Goal: Task Accomplishment & Management: Manage account settings

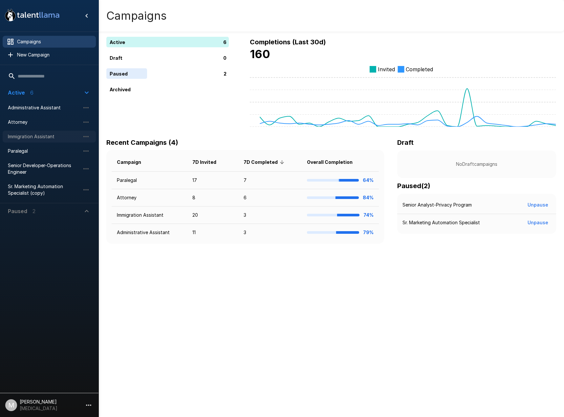
click at [30, 138] on span "Immigration Assistant" at bounding box center [44, 136] width 72 height 7
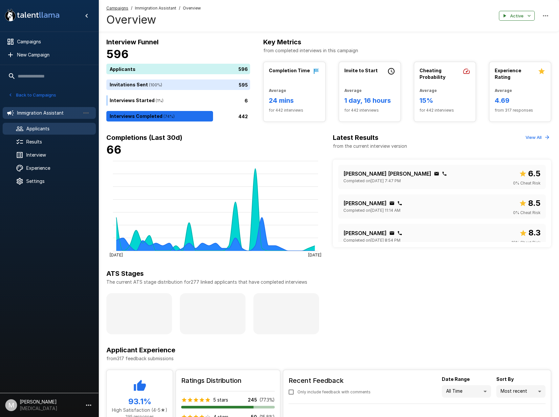
click at [7, 130] on div "Applicants" at bounding box center [49, 129] width 93 height 12
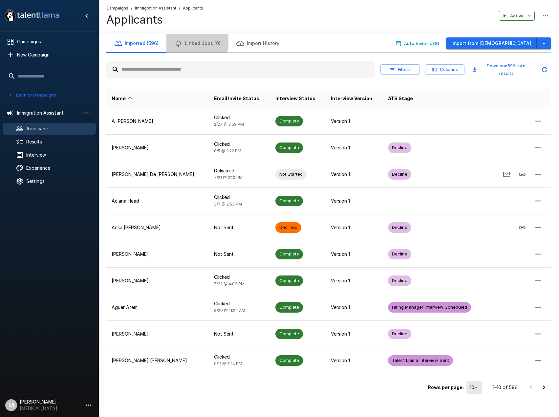
click at [185, 41] on button "Linked Jobs (0)" at bounding box center [197, 43] width 62 height 18
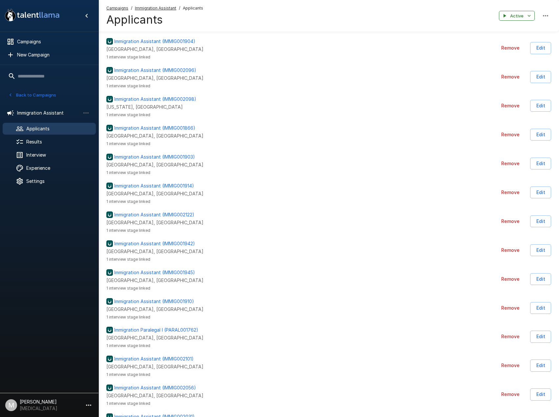
scroll to position [1159, 0]
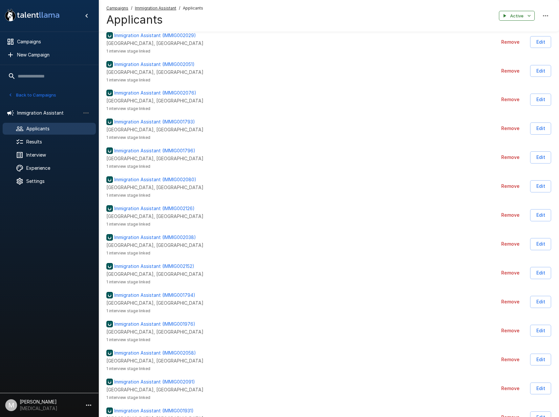
click at [284, 235] on div "Immigration Assistant (IMMIG002038)" at bounding box center [253, 237] width 295 height 7
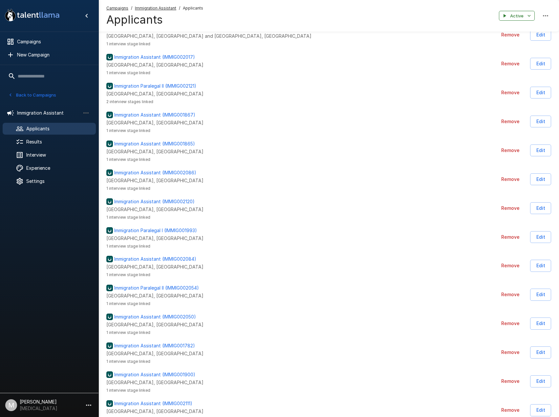
scroll to position [0, 0]
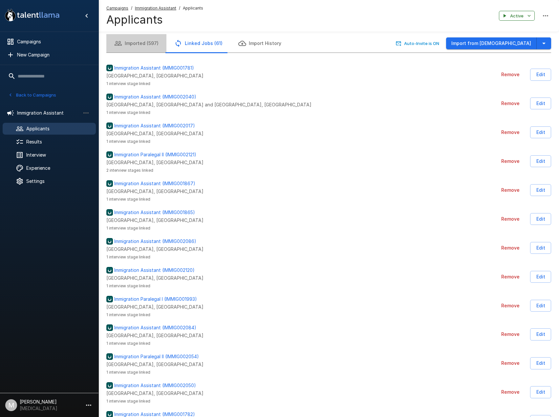
click at [146, 45] on button "Imported (597)" at bounding box center [136, 43] width 60 height 18
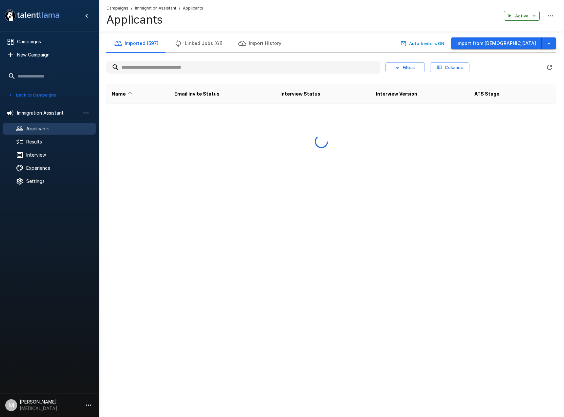
click at [143, 7] on u "Immigration Assistant" at bounding box center [155, 8] width 41 height 5
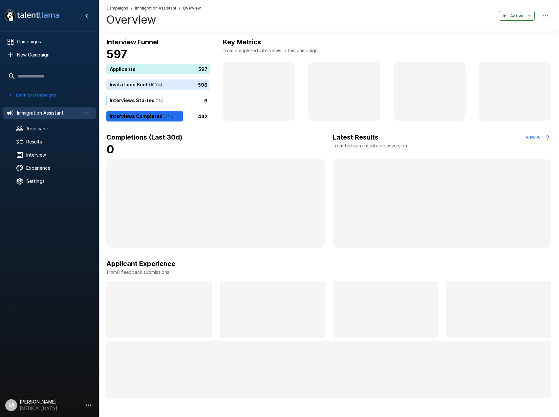
click at [43, 135] on ul "Immigration Assistant Applicants Results Interview Experience Settings" at bounding box center [49, 146] width 99 height 89
click at [54, 132] on span "Applicants" at bounding box center [58, 128] width 64 height 7
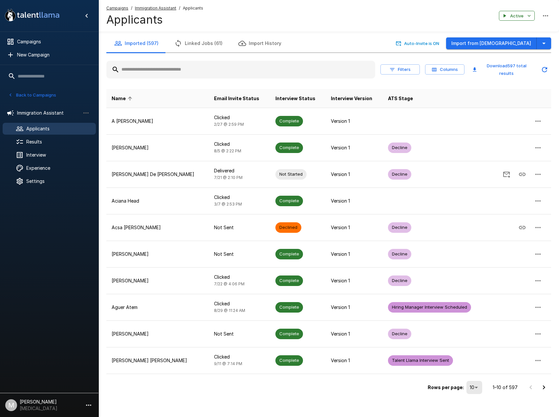
click at [554, 45] on div "Imported (597) Linked Jobs (61) Import History Auto-Invite is ON Import from Jo…" at bounding box center [329, 215] width 461 height 362
click at [549, 46] on button "button" at bounding box center [544, 43] width 14 height 12
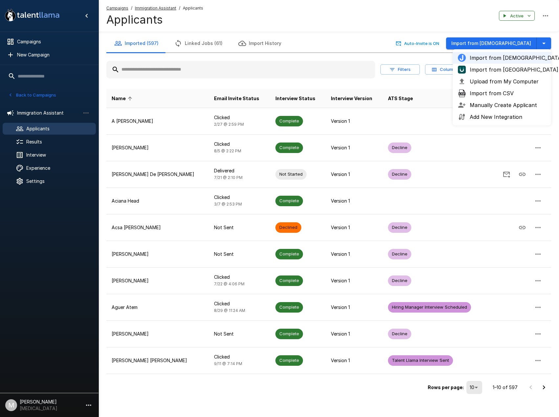
click at [491, 85] on li "Upload from My Computer" at bounding box center [502, 82] width 99 height 12
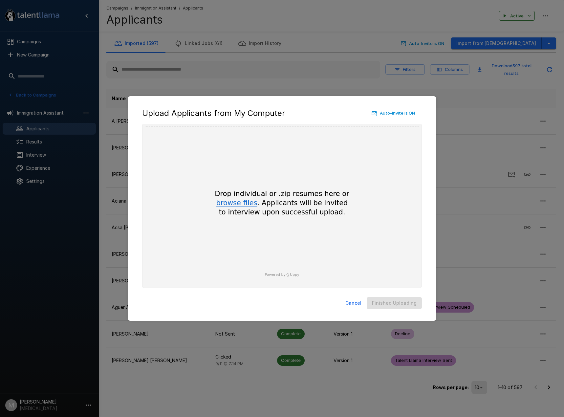
click at [248, 204] on button "browse files" at bounding box center [236, 203] width 41 height 7
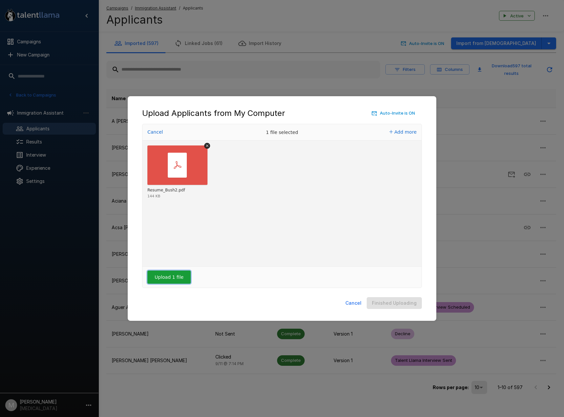
click at [159, 276] on button "Upload 1 file" at bounding box center [168, 277] width 43 height 13
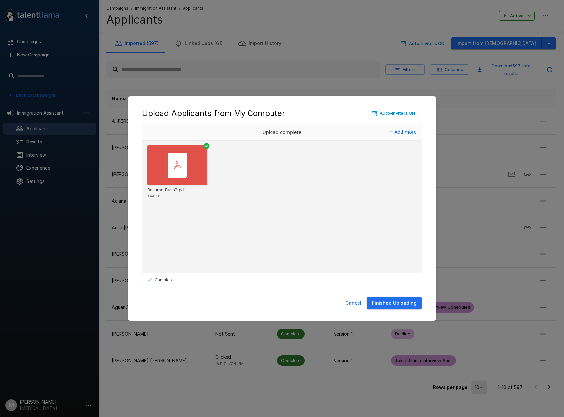
click at [391, 305] on button "Finished Uploading" at bounding box center [394, 303] width 55 height 12
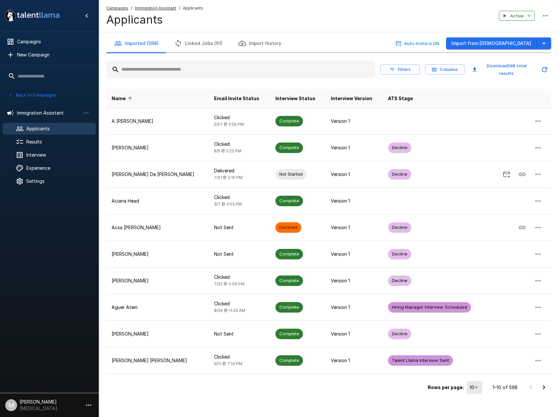
click at [148, 78] on div "Filters Columns Download 598 total results" at bounding box center [328, 69] width 445 height 23
click at [152, 69] on input "text" at bounding box center [240, 70] width 269 height 12
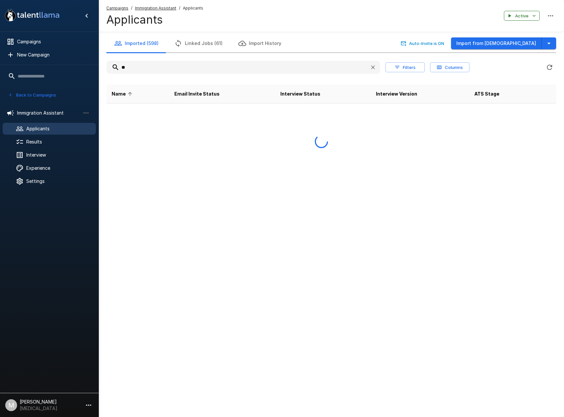
type input "*"
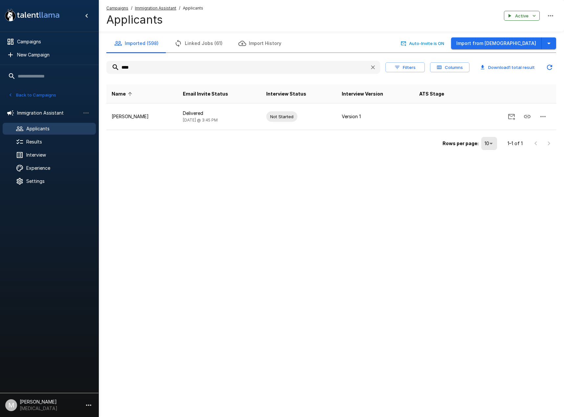
drag, startPoint x: 151, startPoint y: 65, endPoint x: 74, endPoint y: 66, distance: 76.8
click at [99, 65] on div ".st0{fill:#FFFFFF;} .st1{fill:#76a4ed;} Campaigns New Campaign Active 6 Adminis…" at bounding box center [332, 89] width 466 height 178
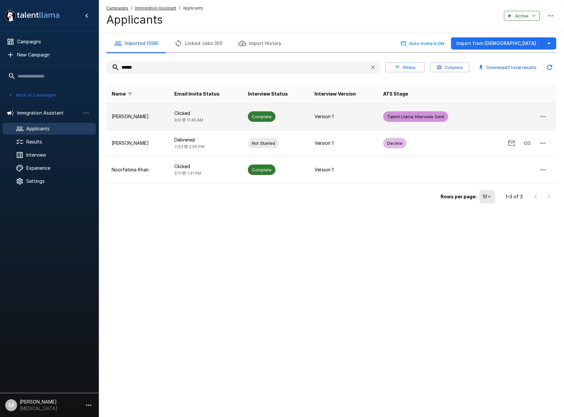
type input "******"
click at [183, 121] on span "9/9 @ 11:45 AM" at bounding box center [188, 120] width 29 height 5
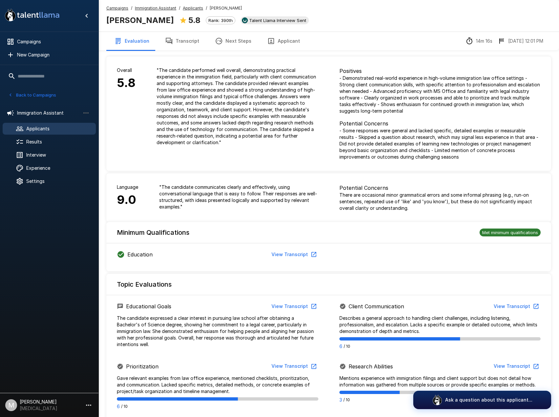
click at [292, 40] on button "Applicant" at bounding box center [283, 41] width 49 height 18
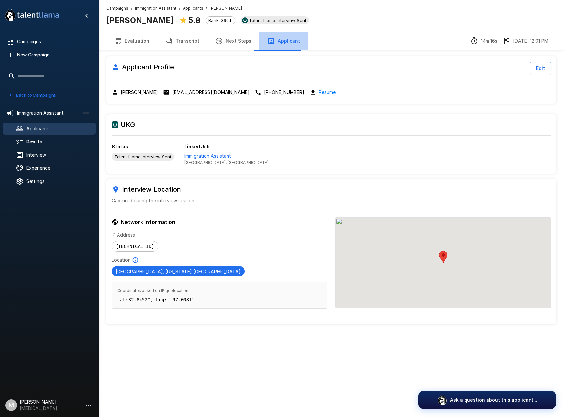
click at [292, 40] on button "Applicant" at bounding box center [283, 41] width 49 height 18
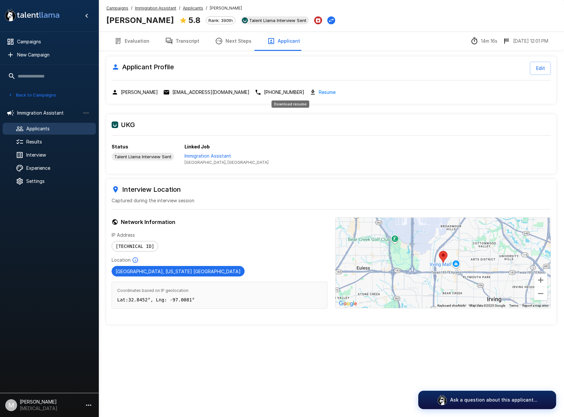
click at [319, 90] on link "Resume" at bounding box center [327, 92] width 17 height 8
click at [189, 6] on u "Applicants" at bounding box center [193, 8] width 20 height 5
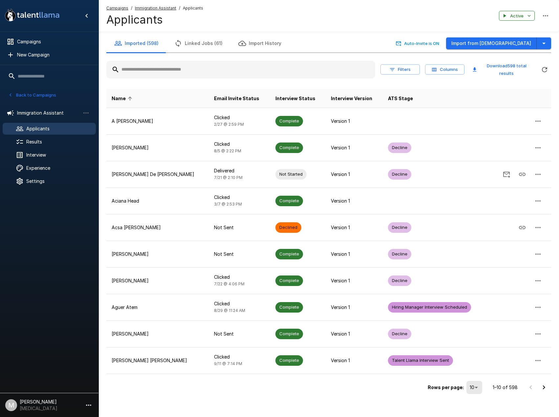
click at [178, 64] on input "text" at bounding box center [240, 70] width 269 height 12
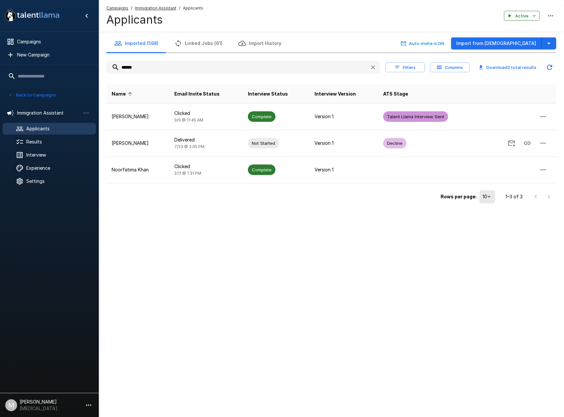
type input "******"
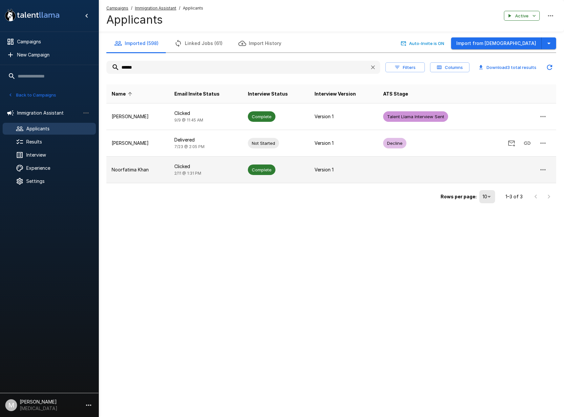
click at [185, 171] on span "2/11 @ 1:31 PM" at bounding box center [187, 173] width 27 height 5
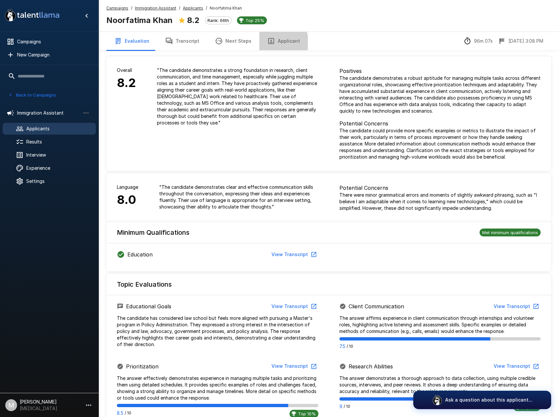
click at [270, 42] on button "Applicant" at bounding box center [283, 41] width 49 height 18
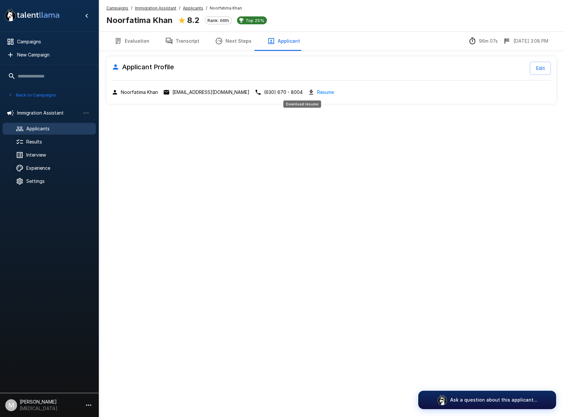
click at [317, 91] on link "Resume" at bounding box center [325, 92] width 17 height 8
click at [18, 126] on icon at bounding box center [20, 129] width 8 height 8
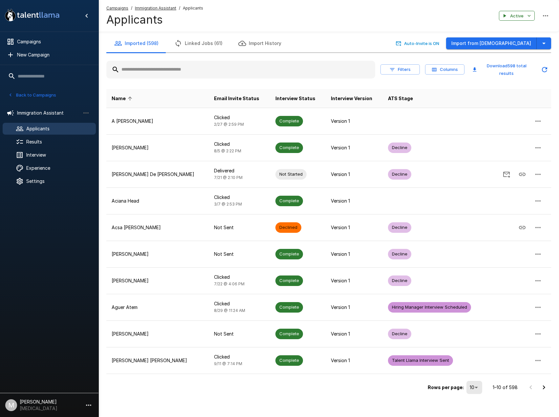
click at [150, 77] on div at bounding box center [240, 70] width 269 height 18
click at [150, 71] on input "text" at bounding box center [240, 70] width 269 height 12
click at [194, 46] on button "Linked Jobs (61)" at bounding box center [198, 43] width 64 height 18
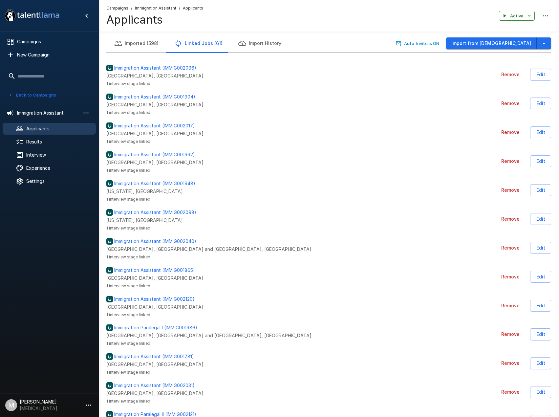
click at [320, 196] on span "1 interview stage linked" at bounding box center [253, 199] width 295 height 7
click at [540, 44] on button "button" at bounding box center [544, 43] width 14 height 12
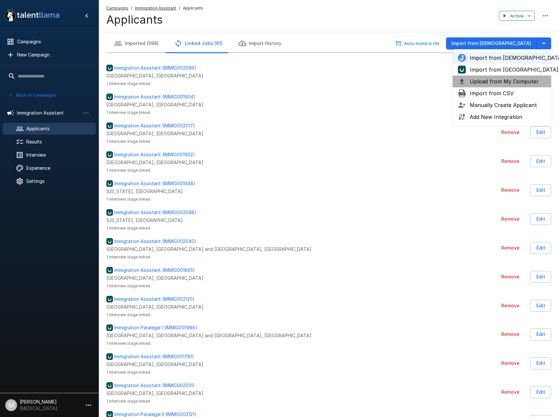
click at [493, 81] on span "Upload from My Computer" at bounding box center [508, 81] width 76 height 8
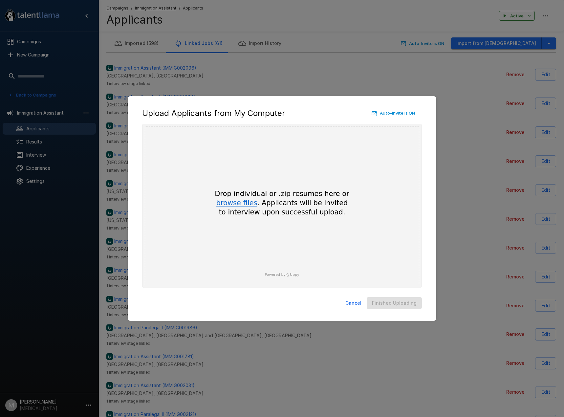
click at [239, 207] on button "browse files" at bounding box center [236, 203] width 41 height 7
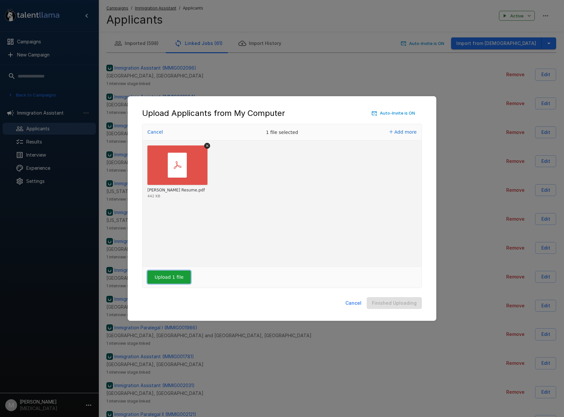
click at [164, 276] on button "Upload 1 file" at bounding box center [168, 277] width 43 height 13
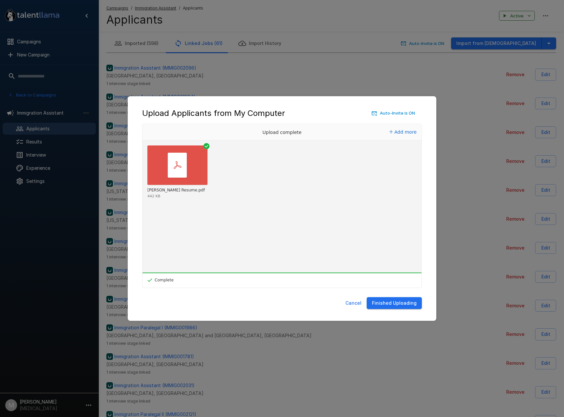
click at [399, 305] on button "Finished Uploading" at bounding box center [394, 303] width 55 height 12
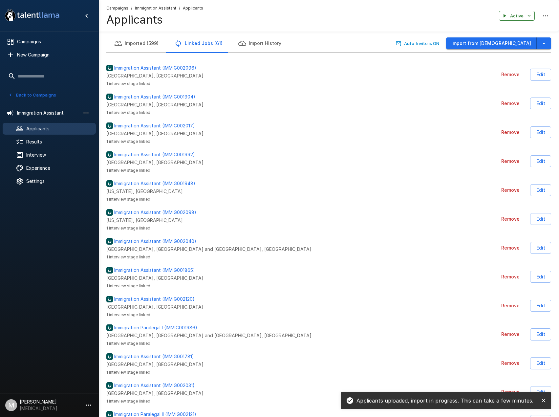
drag, startPoint x: 56, startPoint y: 129, endPoint x: 61, endPoint y: 127, distance: 5.1
click at [56, 129] on span "Applicants" at bounding box center [58, 128] width 64 height 7
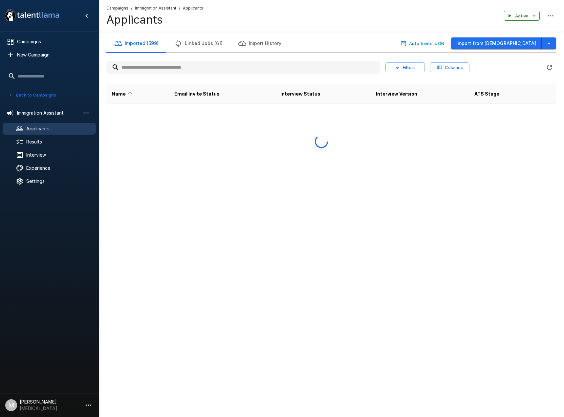
click at [164, 73] on input "text" at bounding box center [243, 67] width 274 height 12
type input "*"
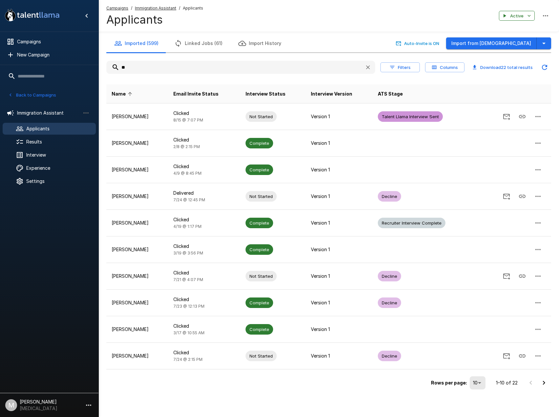
type input "*"
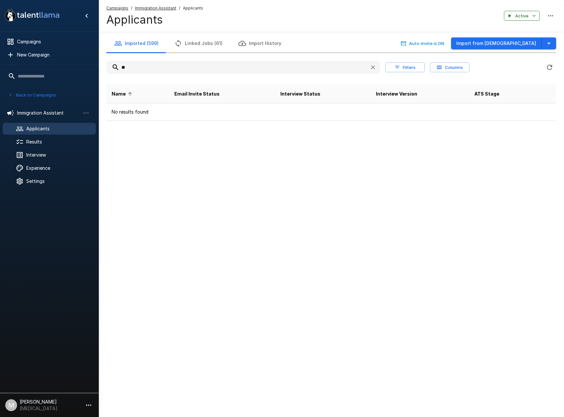
type input "*"
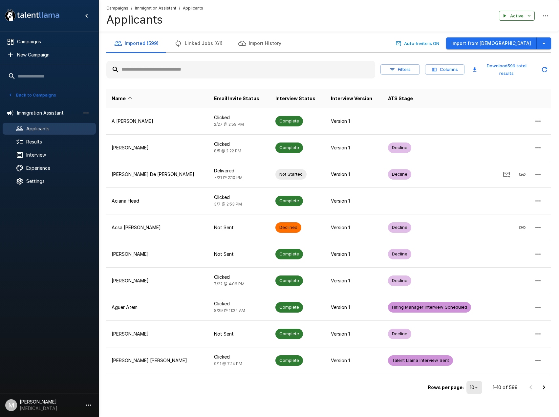
click at [117, 4] on div "Campaigns / Immigration Assistant / Applicants Applicants Active" at bounding box center [329, 16] width 461 height 32
click at [117, 8] on u "Campaigns" at bounding box center [117, 8] width 22 height 5
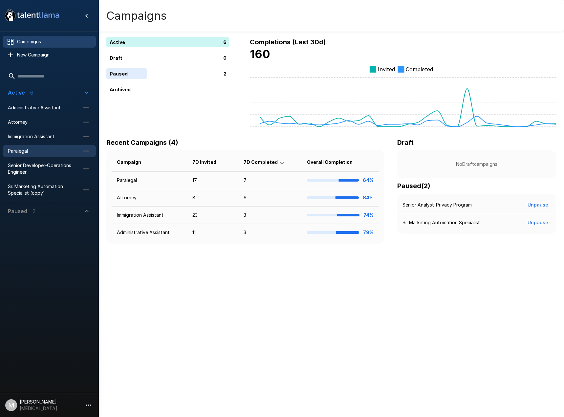
click at [15, 147] on div "Paralegal" at bounding box center [49, 151] width 93 height 12
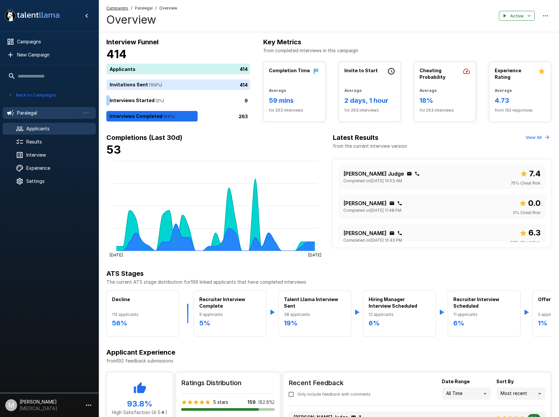
click at [67, 126] on span "Applicants" at bounding box center [58, 128] width 64 height 7
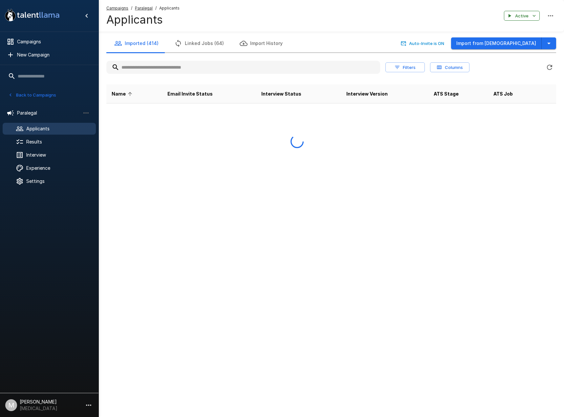
click at [202, 49] on button "Linked Jobs (64)" at bounding box center [198, 43] width 65 height 18
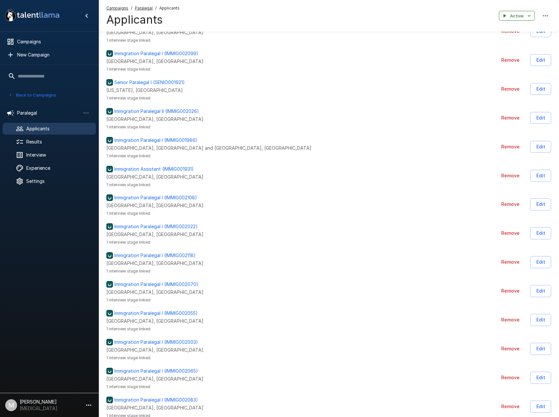
scroll to position [586, 0]
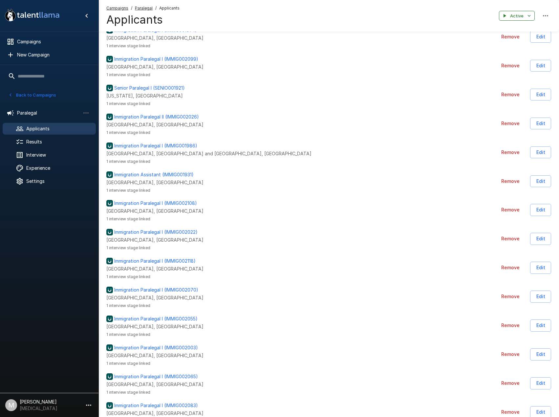
click at [36, 131] on span "Applicants" at bounding box center [58, 128] width 64 height 7
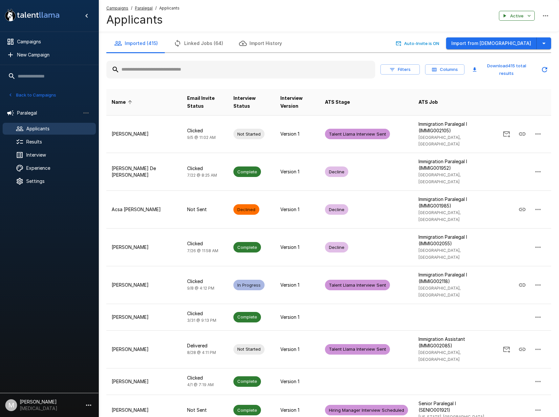
click at [251, 72] on input "text" at bounding box center [240, 70] width 269 height 12
click at [241, 71] on input "text" at bounding box center [240, 70] width 269 height 12
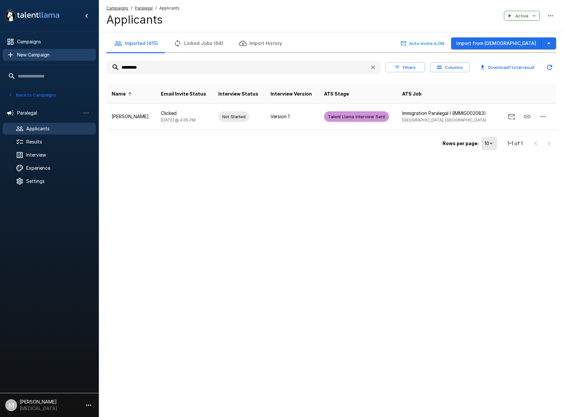
drag, startPoint x: 153, startPoint y: 72, endPoint x: 3, endPoint y: 56, distance: 151.6
click at [99, 60] on div ".st0{fill:#FFFFFF;} .st1{fill:#76a4ed;} Campaigns New Campaign Active 6 Adminis…" at bounding box center [332, 89] width 466 height 178
drag, startPoint x: 178, startPoint y: 72, endPoint x: 14, endPoint y: 51, distance: 165.5
click at [99, 51] on div ".st0{fill:#FFFFFF;} .st1{fill:#76a4ed;} Campaigns New Campaign Active 6 Adminis…" at bounding box center [332, 89] width 466 height 178
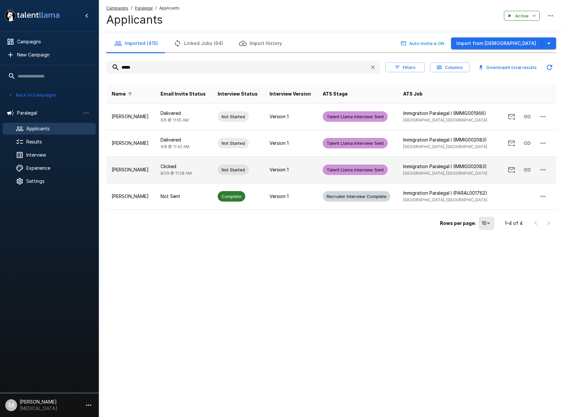
type input "*****"
click at [546, 172] on icon "button" at bounding box center [543, 170] width 8 height 8
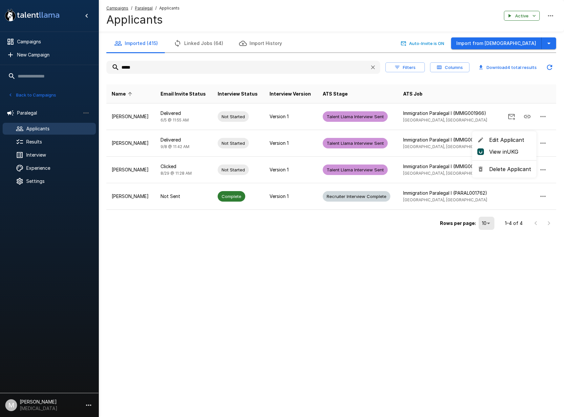
click at [518, 172] on span "Delete Applicant" at bounding box center [510, 169] width 42 height 8
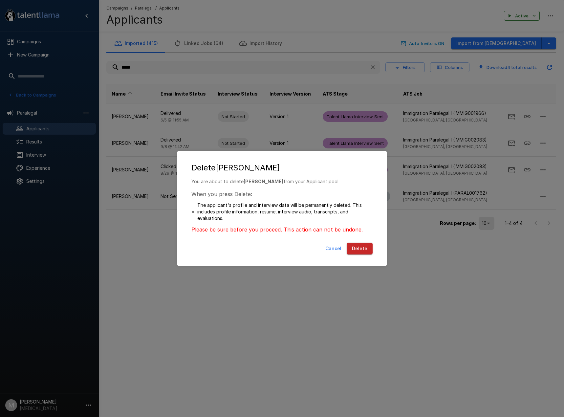
click at [361, 248] on button "Delete" at bounding box center [360, 249] width 26 height 12
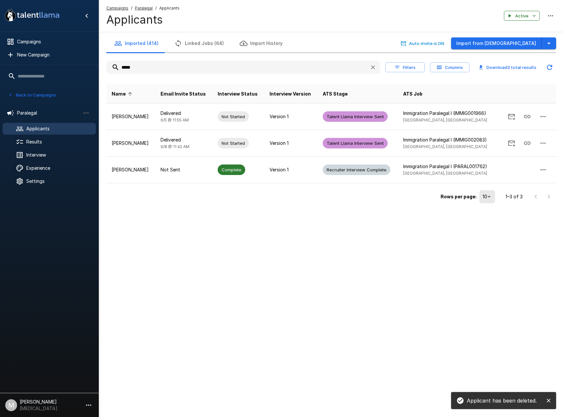
drag, startPoint x: 196, startPoint y: 72, endPoint x: 11, endPoint y: 73, distance: 184.5
click at [99, 73] on div ".st0{fill:#FFFFFF;} .st1{fill:#76a4ed;} Campaigns New Campaign Active 6 Adminis…" at bounding box center [332, 115] width 466 height 231
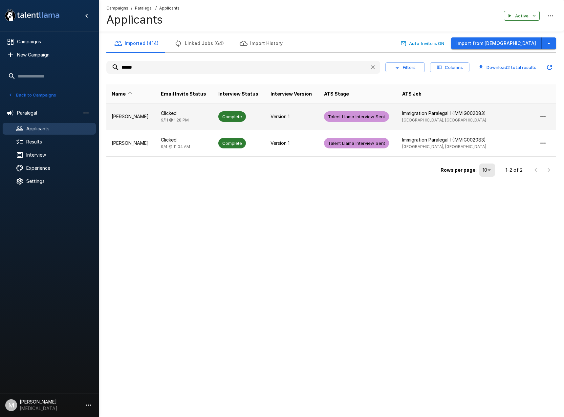
type input "******"
click at [217, 110] on td "Complete" at bounding box center [239, 116] width 52 height 27
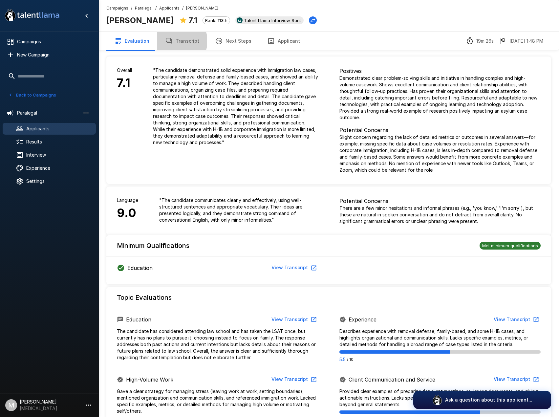
click at [174, 41] on button "Transcript" at bounding box center [182, 41] width 50 height 18
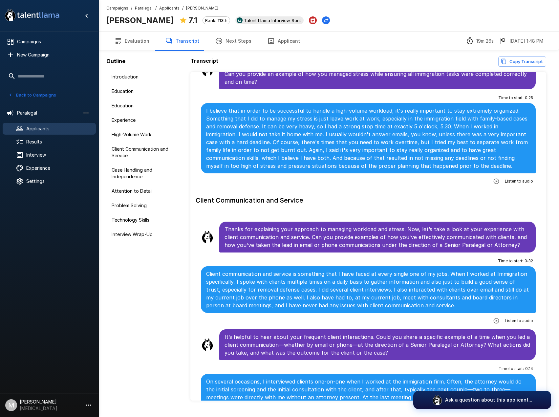
scroll to position [854, 0]
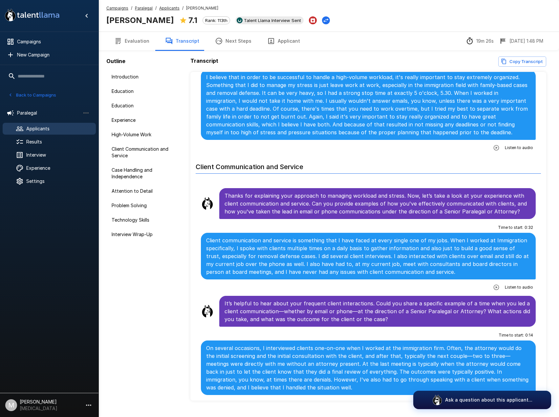
click at [165, 11] on div "Campaigns / Paralegal / Applicants / Andria Lira Andria Lira 7.1 Rank: 113th Ta…" at bounding box center [218, 16] width 224 height 22
click at [167, 9] on u "Applicants" at bounding box center [169, 8] width 20 height 5
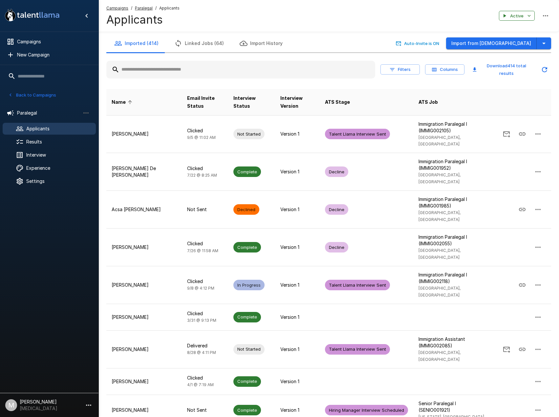
click at [208, 64] on input "text" at bounding box center [240, 70] width 269 height 12
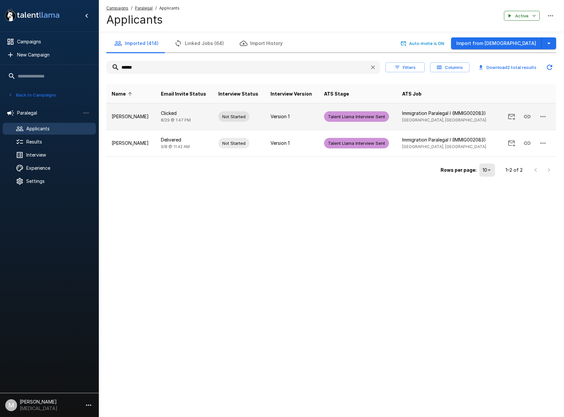
click at [545, 113] on icon "button" at bounding box center [543, 117] width 8 height 8
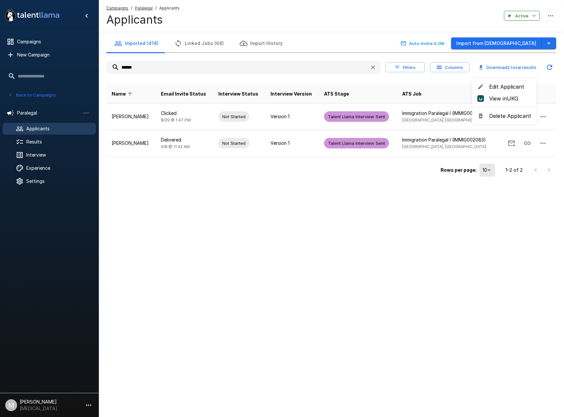
click at [500, 118] on span "Delete Applicant" at bounding box center [510, 116] width 42 height 8
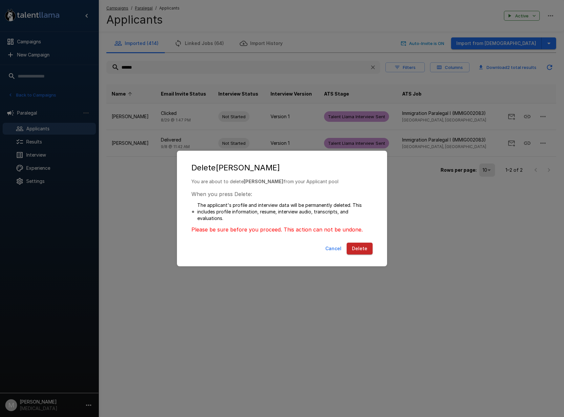
click at [360, 251] on button "Delete" at bounding box center [360, 249] width 26 height 12
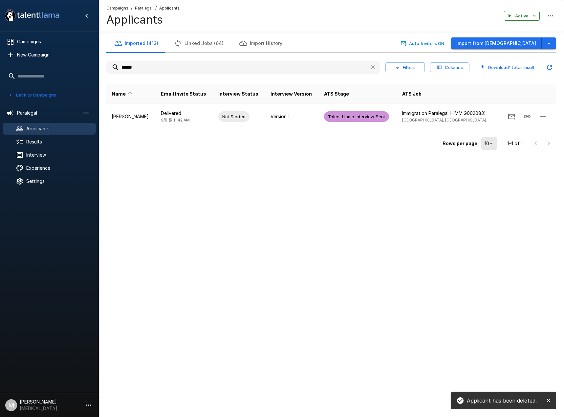
drag, startPoint x: 147, startPoint y: 69, endPoint x: 4, endPoint y: 62, distance: 143.7
click at [99, 62] on div ".st0{fill:#FFFFFF;} .st1{fill:#76a4ed;} Campaigns New Campaign Active 6 Adminis…" at bounding box center [332, 89] width 466 height 178
click at [165, 69] on input "******" at bounding box center [235, 67] width 258 height 12
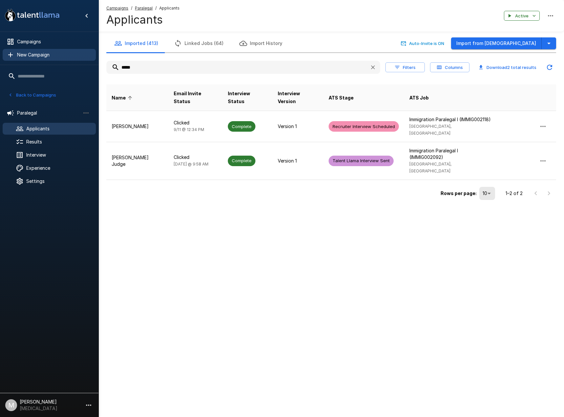
drag, startPoint x: 141, startPoint y: 65, endPoint x: 12, endPoint y: 60, distance: 128.5
click at [99, 60] on div ".st0{fill:#FFFFFF;} .st1{fill:#76a4ed;} Campaigns New Campaign Active 6 Adminis…" at bounding box center [332, 114] width 466 height 228
click at [151, 73] on input "*****" at bounding box center [235, 67] width 258 height 12
drag, startPoint x: 139, startPoint y: 67, endPoint x: 91, endPoint y: 68, distance: 47.6
click at [99, 68] on div ".st0{fill:#FFFFFF;} .st1{fill:#76a4ed;} Campaigns New Campaign Active 6 Adminis…" at bounding box center [332, 114] width 466 height 228
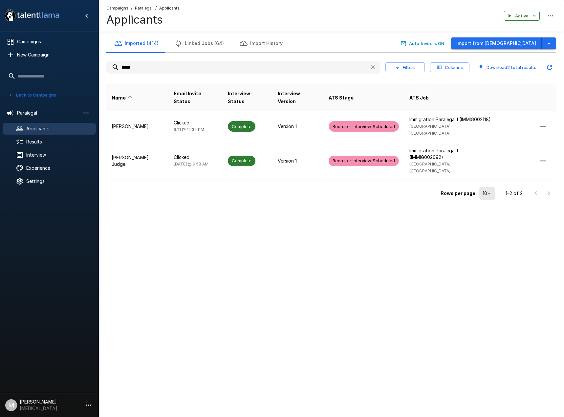
click at [142, 65] on input "*****" at bounding box center [235, 67] width 258 height 12
drag, startPoint x: 144, startPoint y: 67, endPoint x: 109, endPoint y: 66, distance: 34.8
click at [110, 66] on input "*****" at bounding box center [235, 67] width 258 height 12
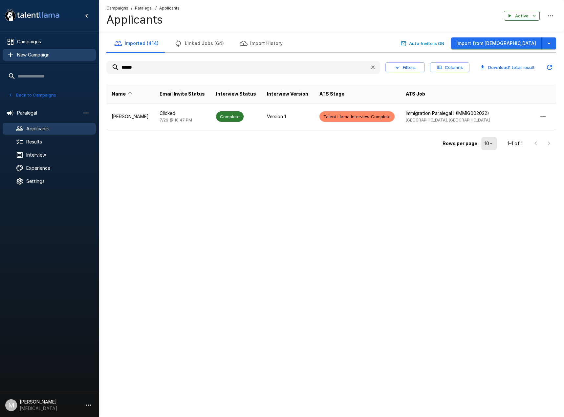
drag, startPoint x: 156, startPoint y: 70, endPoint x: 32, endPoint y: 59, distance: 124.3
click at [99, 60] on div ".st0{fill:#FFFFFF;} .st1{fill:#76a4ed;} Campaigns New Campaign Active 6 Adminis…" at bounding box center [332, 89] width 466 height 178
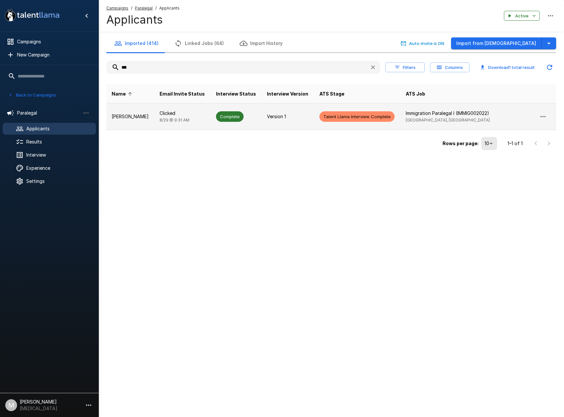
type input "***"
click at [154, 123] on td "Oluwabukola Sodimu" at bounding box center [130, 116] width 48 height 27
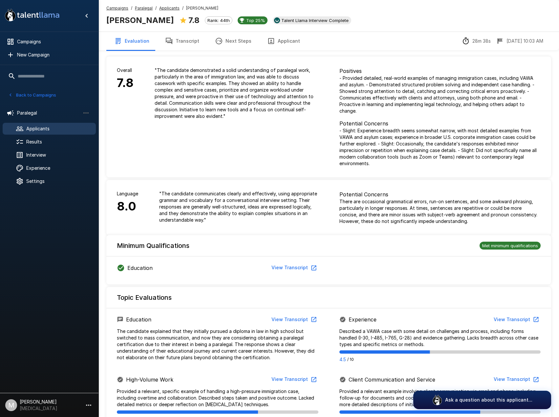
click at [175, 43] on button "Transcript" at bounding box center [182, 41] width 50 height 18
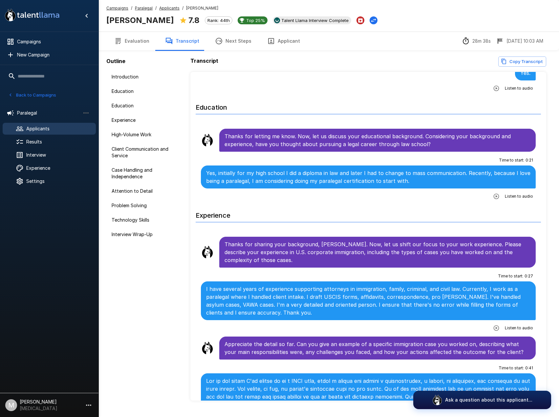
scroll to position [230, 0]
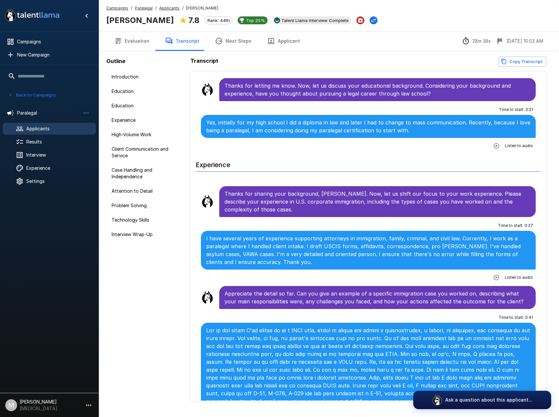
click at [174, 8] on u "Applicants" at bounding box center [169, 8] width 20 height 5
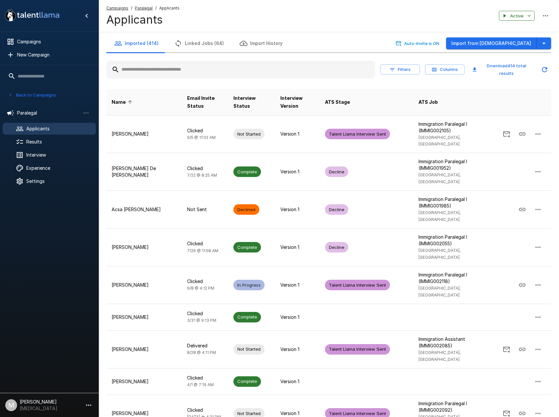
click at [171, 72] on input "text" at bounding box center [240, 70] width 269 height 12
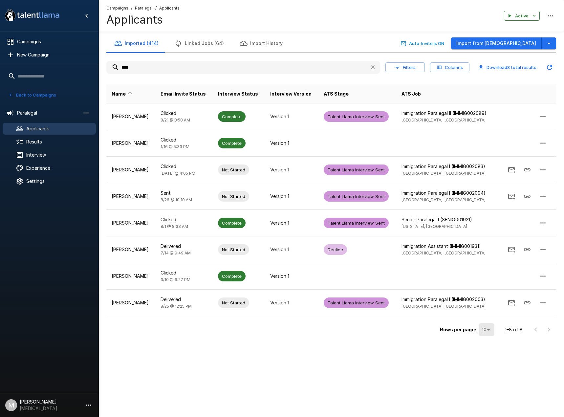
drag, startPoint x: 155, startPoint y: 64, endPoint x: -20, endPoint y: 60, distance: 174.7
click at [0, 60] on html ".st0{fill:#FFFFFF;} .st1{fill:#76a4ed;} Campaigns New Campaign Active 6 Adminis…" at bounding box center [282, 208] width 564 height 417
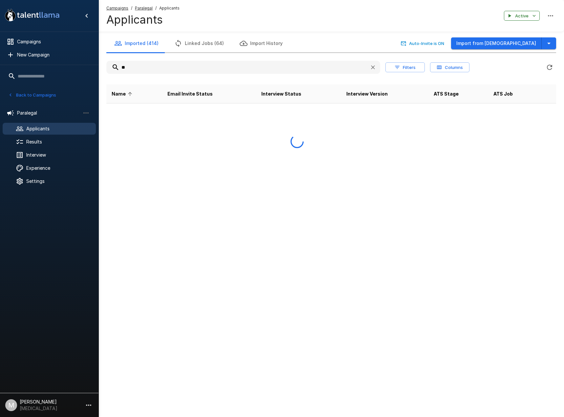
type input "*"
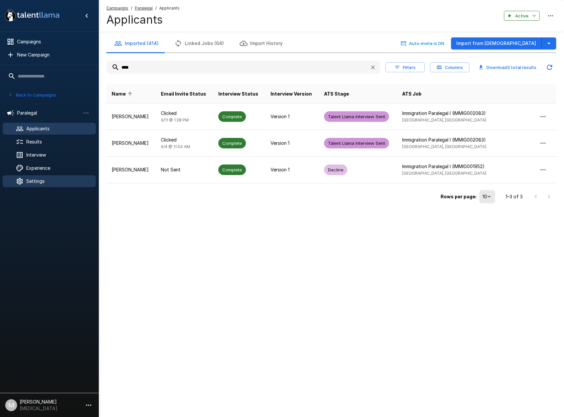
type input "****"
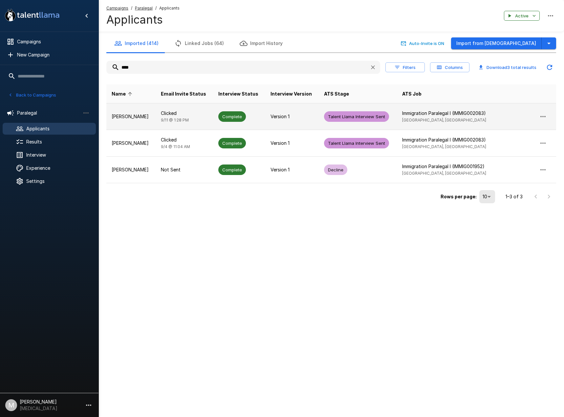
click at [177, 121] on td "Clicked 9/11 @ 1:28 PM" at bounding box center [185, 116] width 58 height 27
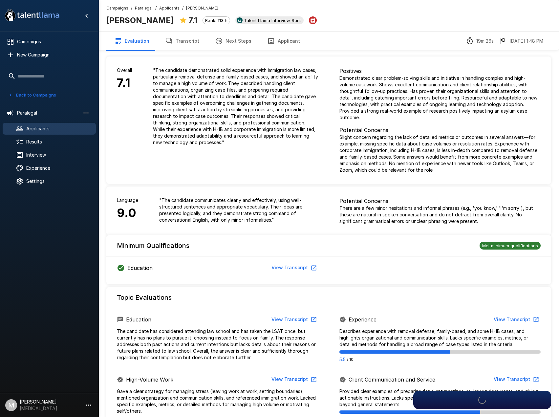
click at [288, 41] on button "Applicant" at bounding box center [283, 41] width 49 height 18
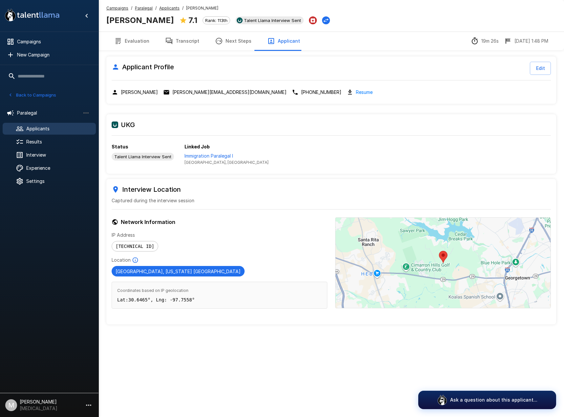
click at [228, 44] on button "Next Steps" at bounding box center [233, 41] width 52 height 18
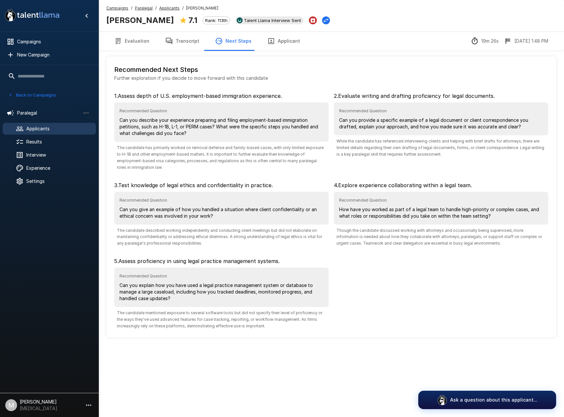
click at [191, 47] on button "Transcript" at bounding box center [182, 41] width 50 height 18
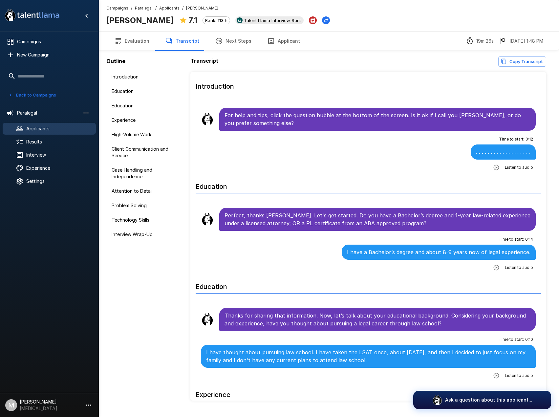
click at [165, 5] on div "Campaigns / Paralegal / Applicants / Andria Lira Andria Lira 7.1 Rank: 113th Ta…" at bounding box center [329, 16] width 461 height 32
click at [166, 7] on u "Applicants" at bounding box center [169, 8] width 20 height 5
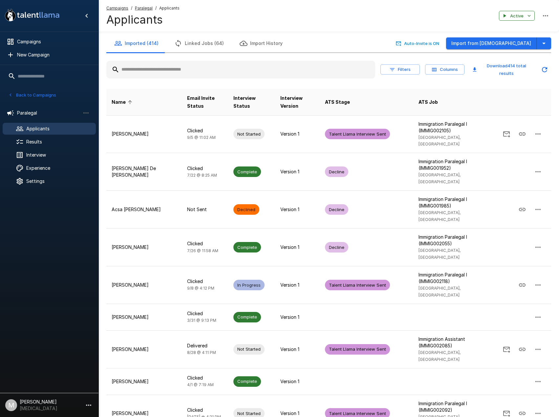
click at [261, 63] on div at bounding box center [240, 70] width 269 height 18
click at [267, 74] on input "text" at bounding box center [240, 70] width 269 height 12
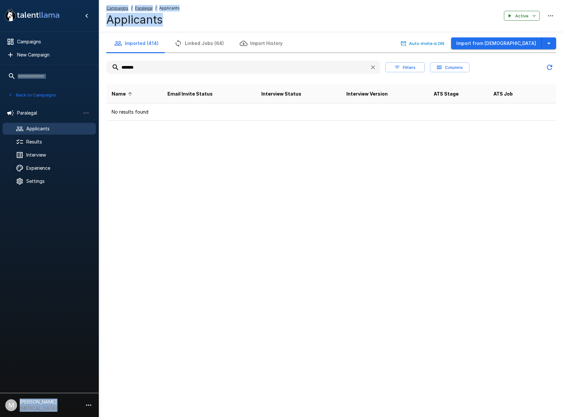
drag, startPoint x: 170, startPoint y: 59, endPoint x: 16, endPoint y: 65, distance: 154.1
click at [99, 65] on div ".st0{fill:#FFFFFF;} .st1{fill:#76a4ed;} Campaigns New Campaign Active 6 Adminis…" at bounding box center [332, 73] width 466 height 147
drag, startPoint x: 174, startPoint y: 71, endPoint x: 102, endPoint y: 68, distance: 71.7
click at [103, 68] on div "Imported (414) Linked Jobs (64) Import History Auto-Invite is ON Import from Jo…" at bounding box center [332, 77] width 466 height 87
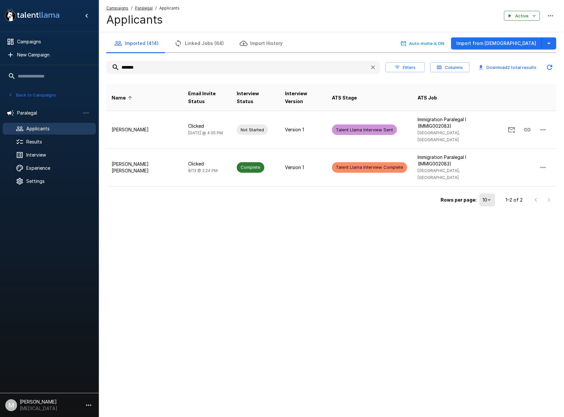
drag, startPoint x: 157, startPoint y: 66, endPoint x: 107, endPoint y: 67, distance: 49.3
click at [107, 67] on input "*******" at bounding box center [235, 67] width 258 height 12
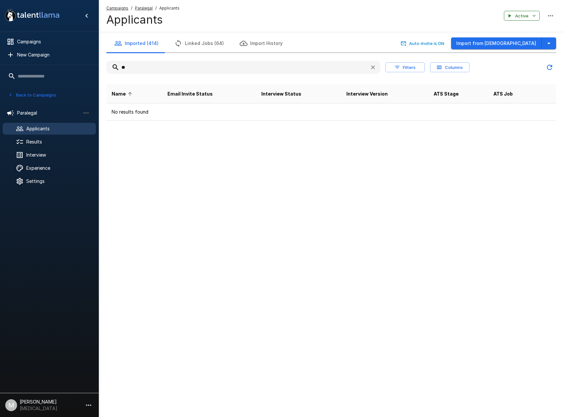
type input "*"
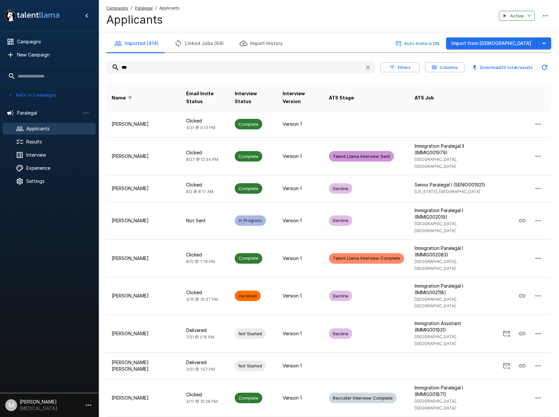
type input "***"
